Goal: Transaction & Acquisition: Purchase product/service

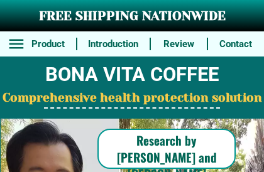
radio input "true"
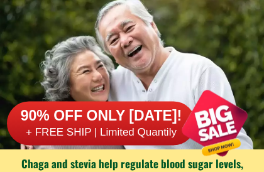
click at [29, 130] on h6 "+ FREE SHIP | Limited Quantily" at bounding box center [101, 133] width 189 height 14
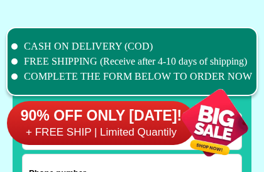
scroll to position [9785, 0]
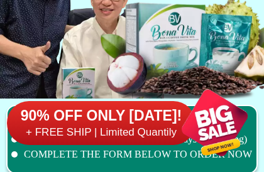
click at [14, 117] on h6 "90% OFF ONLY [DATE]!" at bounding box center [101, 116] width 189 height 19
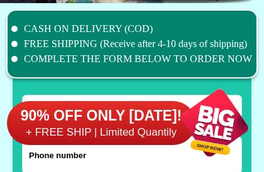
scroll to position [9785, 0]
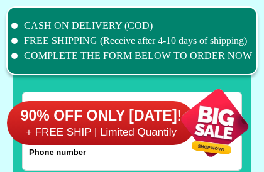
click at [9, 111] on h6 "90% OFF ONLY [DATE]!" at bounding box center [101, 116] width 189 height 19
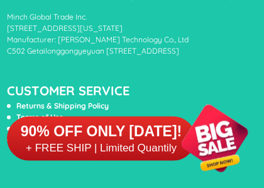
scroll to position [11725, 0]
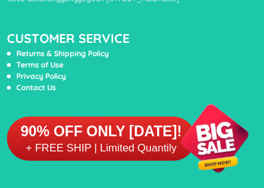
click at [3, 7] on div "This product is produced exclusively for Sea Commercial Trading Inc. [PERSON_NA…" at bounding box center [132, 22] width 264 height 334
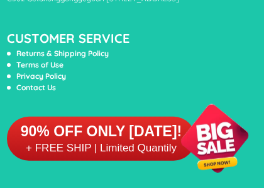
click at [4, 7] on div "This product is produced exclusively for Sea Commercial Trading Inc. [PERSON_NA…" at bounding box center [132, 22] width 264 height 334
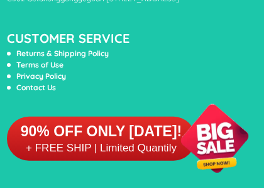
click at [4, 4] on div "This product is produced exclusively for Sea Commercial Trading Inc. [PERSON_NA…" at bounding box center [132, 22] width 264 height 334
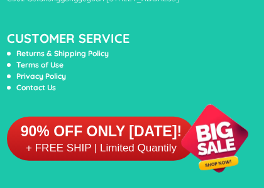
click at [6, 4] on div "This product is produced exclusively for Sea Commercial Trading Inc. [PERSON_NA…" at bounding box center [132, 22] width 264 height 334
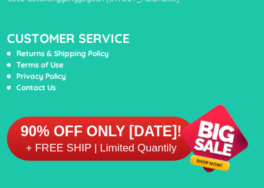
click at [3, 3] on div "This product is produced exclusively for Sea Commercial Trading Inc. [PERSON_NA…" at bounding box center [132, 22] width 264 height 334
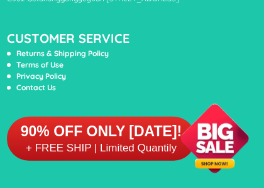
click at [6, 4] on div "This product is produced exclusively for Sea Commercial Trading Inc. [PERSON_NA…" at bounding box center [132, 22] width 264 height 334
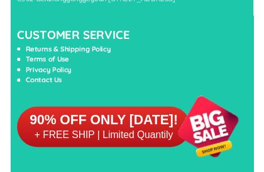
scroll to position [11721, 0]
